Goal: Task Accomplishment & Management: Manage account settings

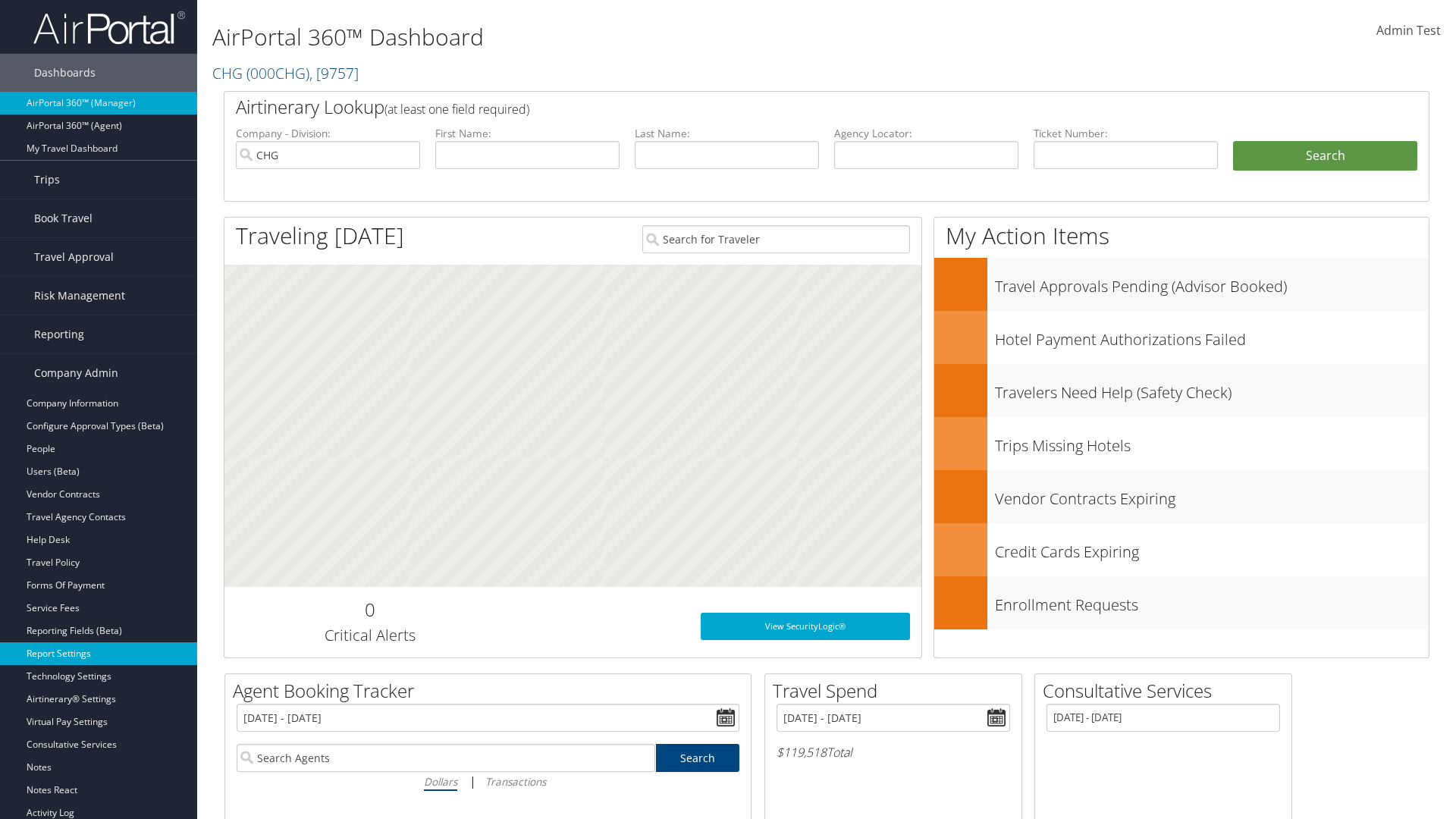
click at [99, 654] on link "Report Settings" at bounding box center [99, 654] width 197 height 23
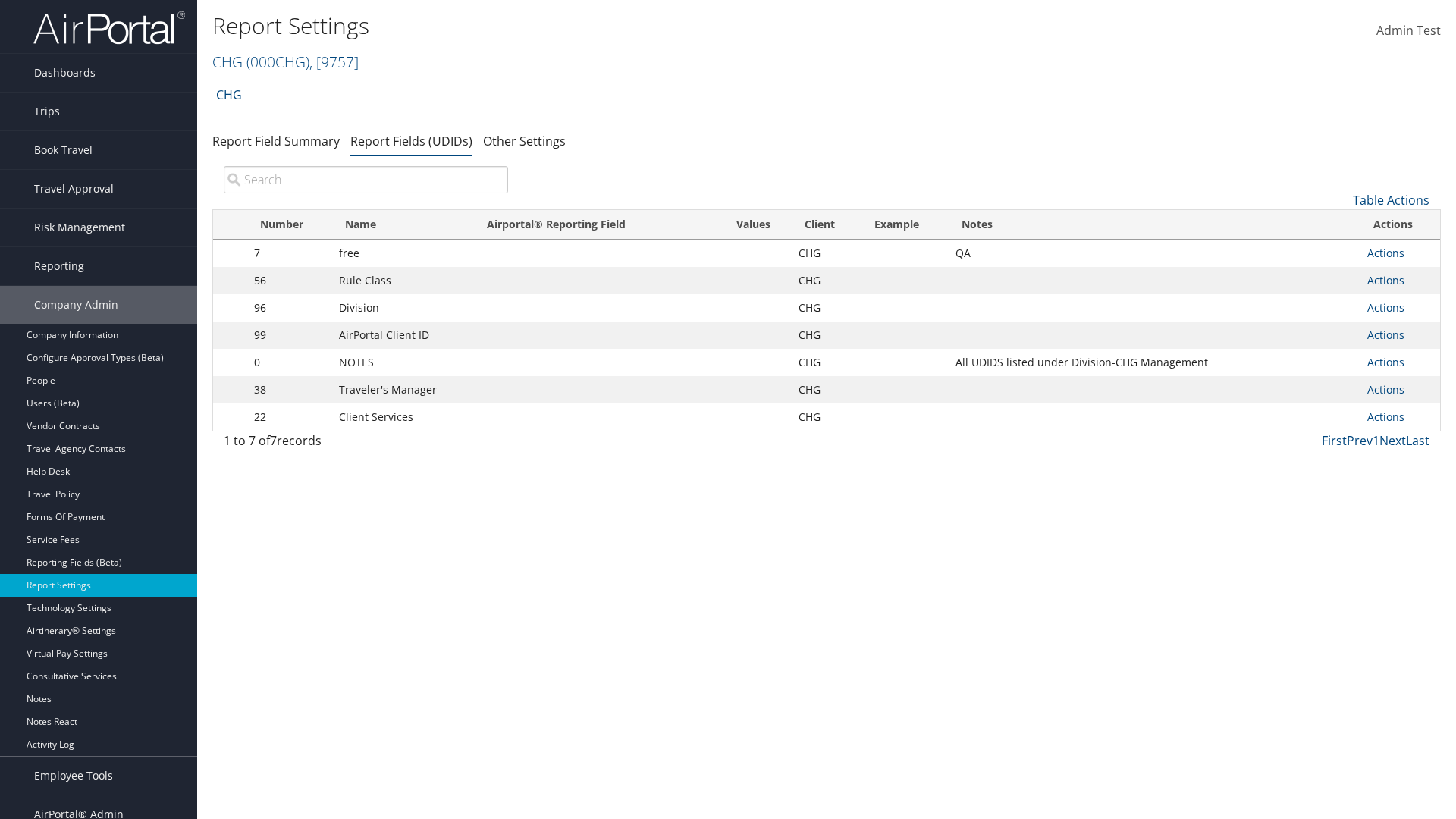
click at [365, 179] on input "search" at bounding box center [366, 179] width 285 height 27
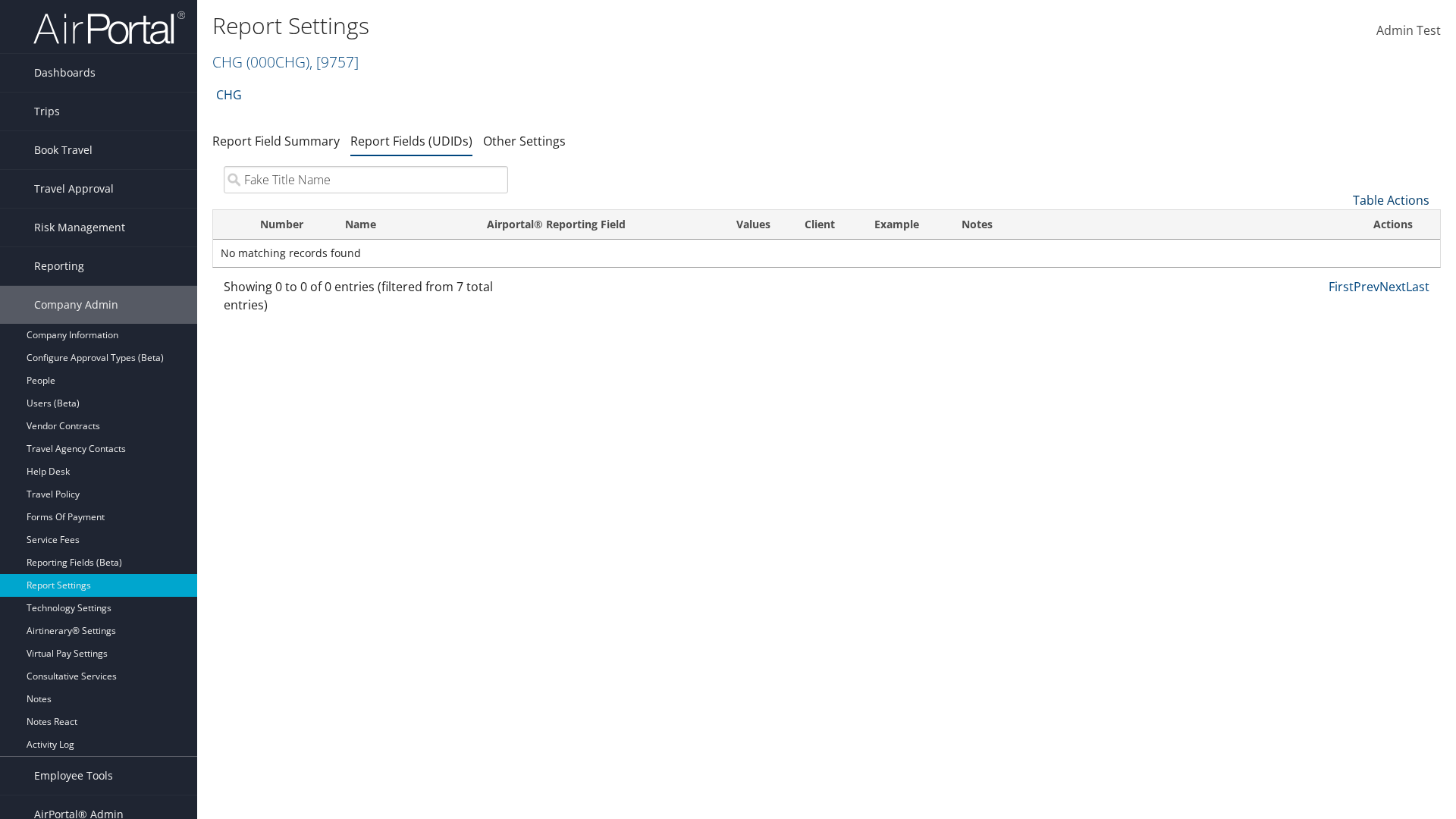
type input "Fake Title Name"
click at [1391, 201] on link "Table Actions" at bounding box center [1391, 200] width 77 height 17
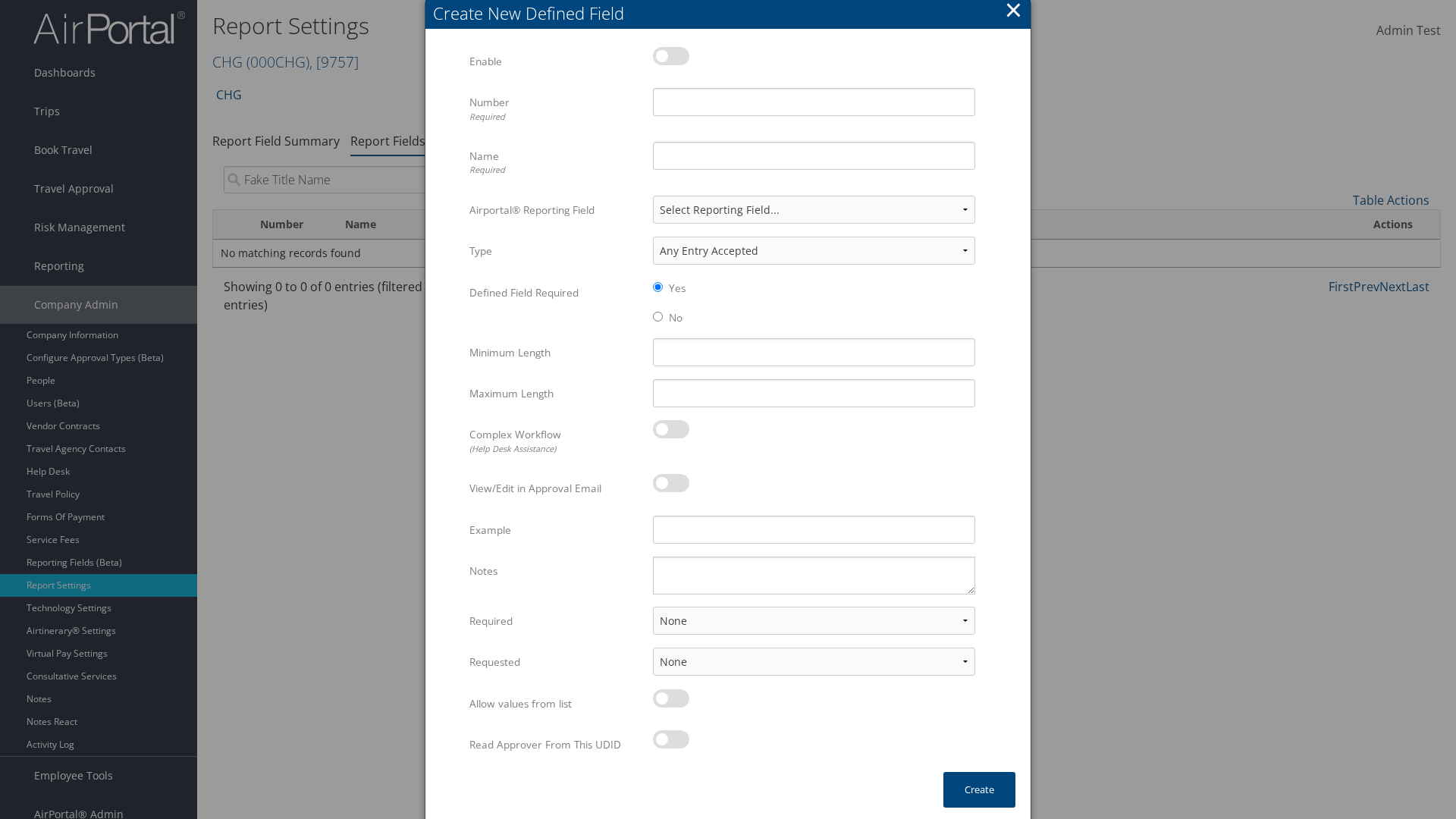
click at [671, 55] on label at bounding box center [671, 56] width 36 height 19
click at [670, 55] on input "checkbox" at bounding box center [665, 59] width 10 height 10
checkbox input "true"
click at [814, 155] on input "Name Required" at bounding box center [814, 155] width 323 height 28
type input "Fake Title Name"
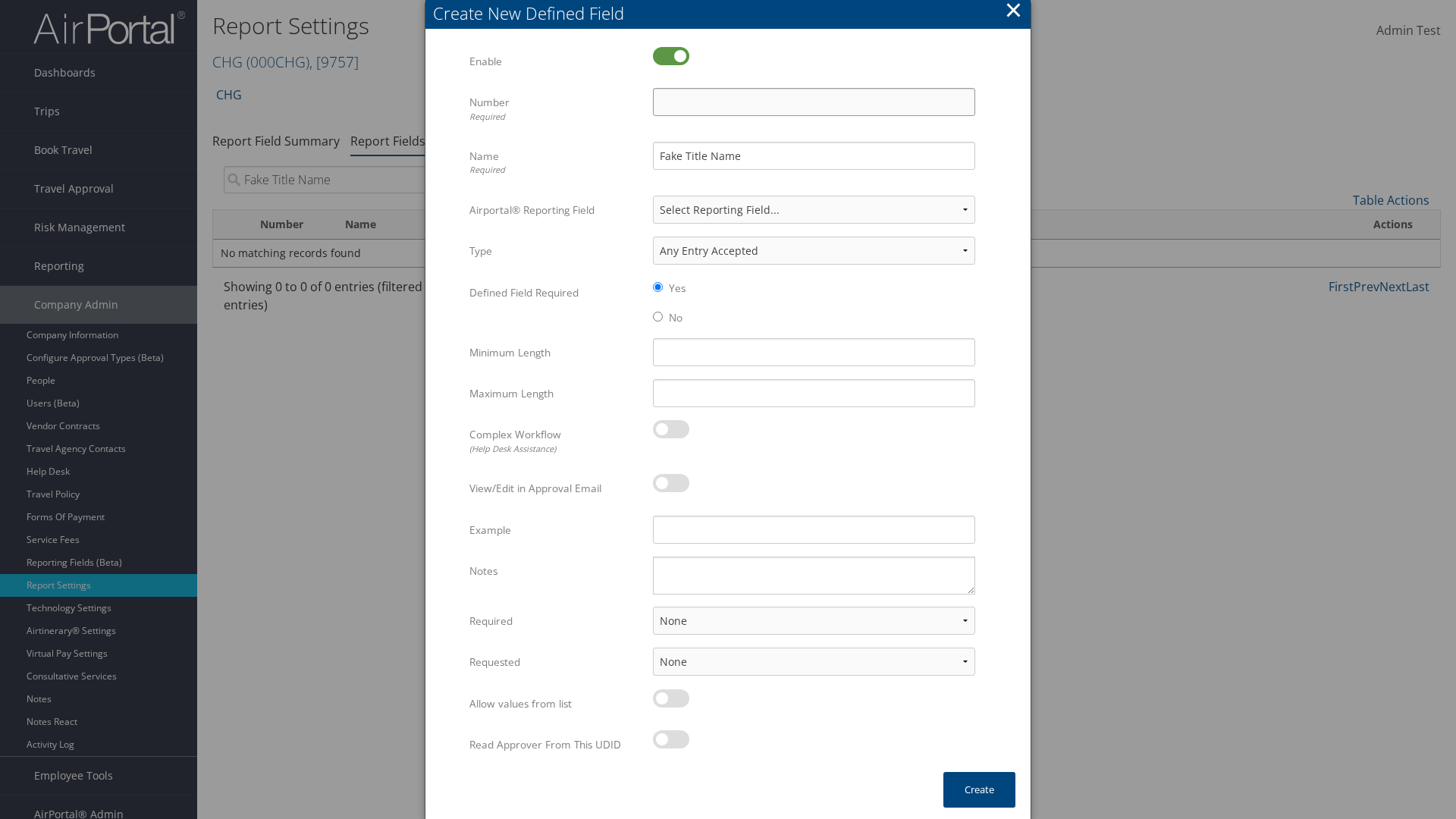
click at [814, 102] on input "Number Required" at bounding box center [814, 102] width 323 height 28
type input "333"
click at [979, 790] on button "Create" at bounding box center [979, 790] width 72 height 36
